Goal: Task Accomplishment & Management: Use online tool/utility

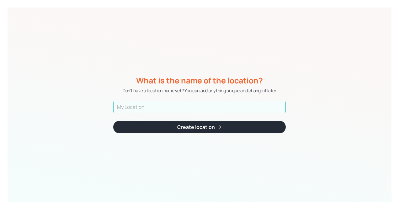
click at [140, 106] on input "text" at bounding box center [199, 107] width 172 height 13
type input "5"
type input "41525"
click at [200, 128] on div "Create location" at bounding box center [196, 126] width 38 height 5
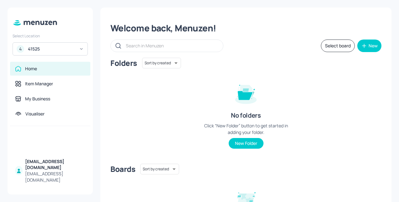
click at [76, 48] on div "4 41525" at bounding box center [50, 48] width 75 height 13
click at [82, 49] on div at bounding box center [199, 101] width 399 height 202
click at [47, 49] on div "41525" at bounding box center [51, 49] width 47 height 6
click at [18, 49] on div at bounding box center [199, 101] width 399 height 202
click at [342, 42] on button "Select board" at bounding box center [338, 45] width 34 height 13
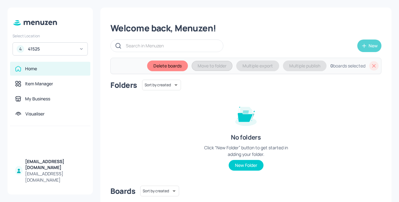
click at [370, 46] on div "New" at bounding box center [372, 46] width 9 height 4
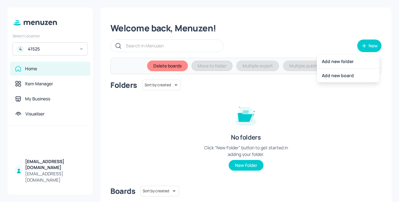
click at [53, 162] on div at bounding box center [199, 101] width 399 height 202
click at [83, 46] on div "4 41525" at bounding box center [50, 48] width 75 height 13
click at [55, 10] on div at bounding box center [199, 101] width 399 height 202
